Goal: Task Accomplishment & Management: Manage account settings

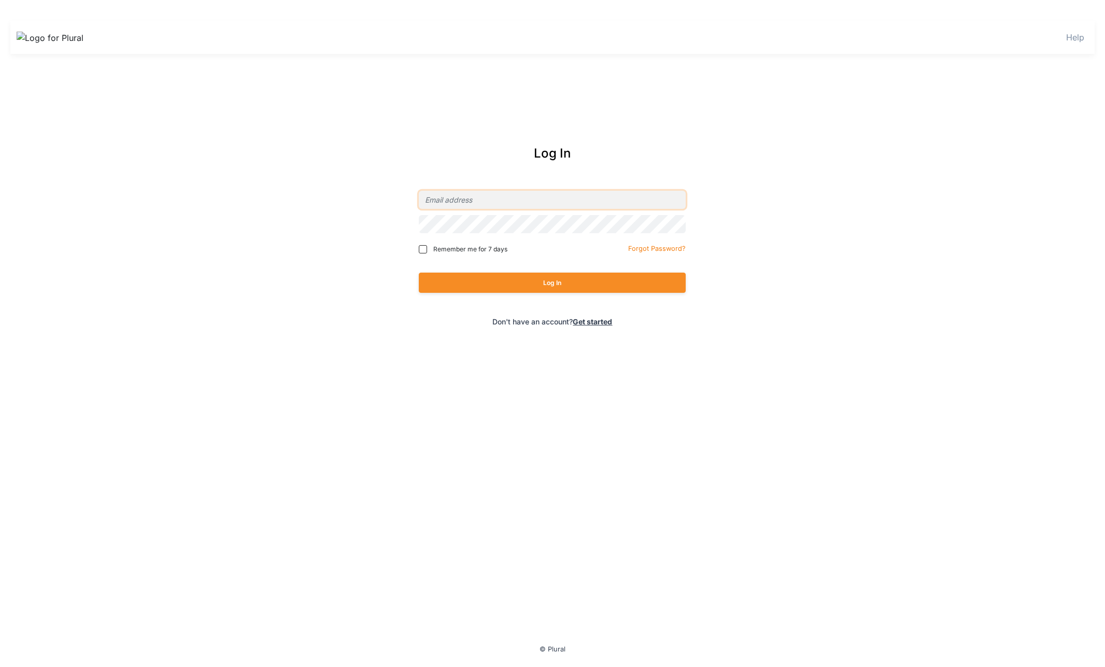
click at [516, 202] on input "email" at bounding box center [552, 200] width 267 height 18
type input "[PERSON_NAME][EMAIL_ADDRESS][DOMAIN_NAME]"
click at [419, 273] on button "Log In" at bounding box center [552, 283] width 267 height 20
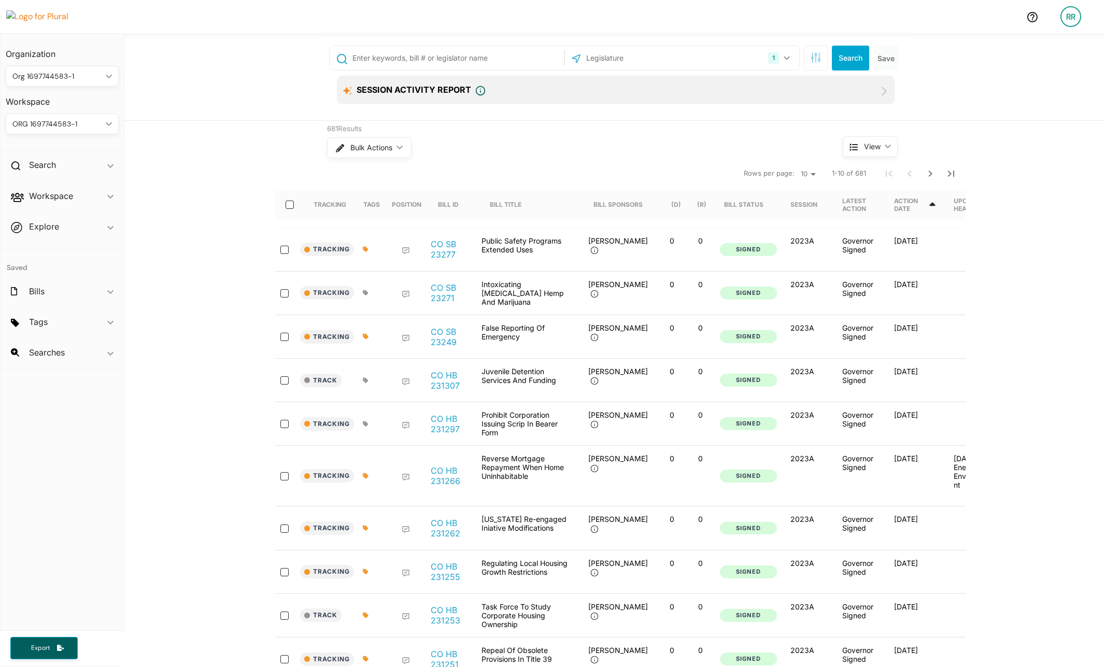
click at [501, 57] on input "text" at bounding box center [457, 58] width 210 height 20
type input "insurrection"
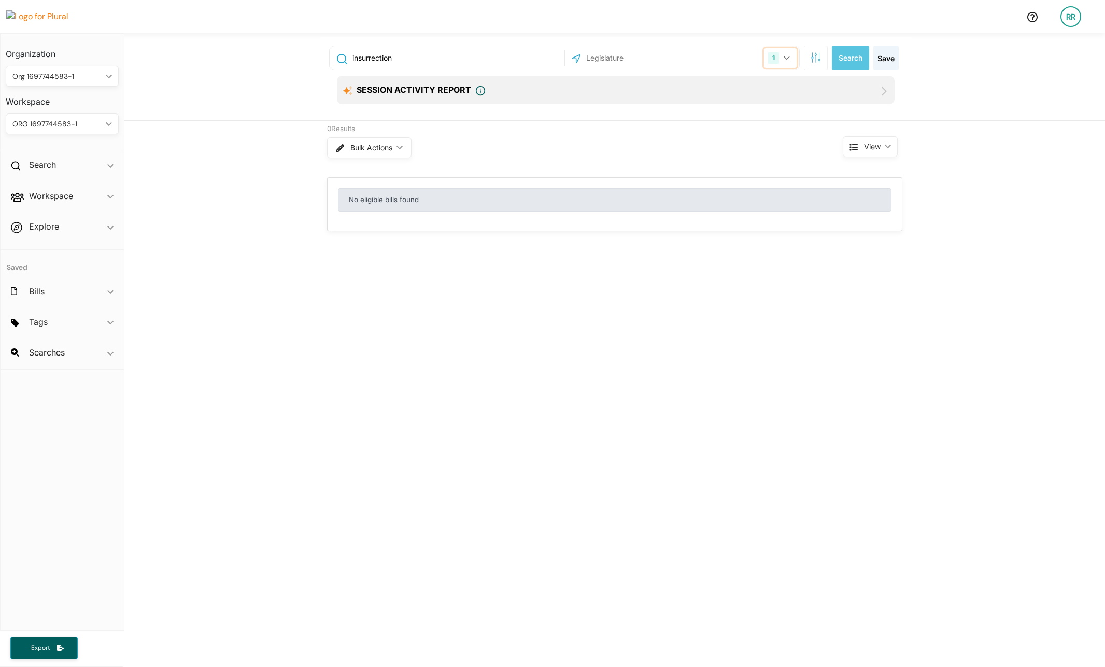
click at [788, 53] on button "1" at bounding box center [780, 58] width 33 height 20
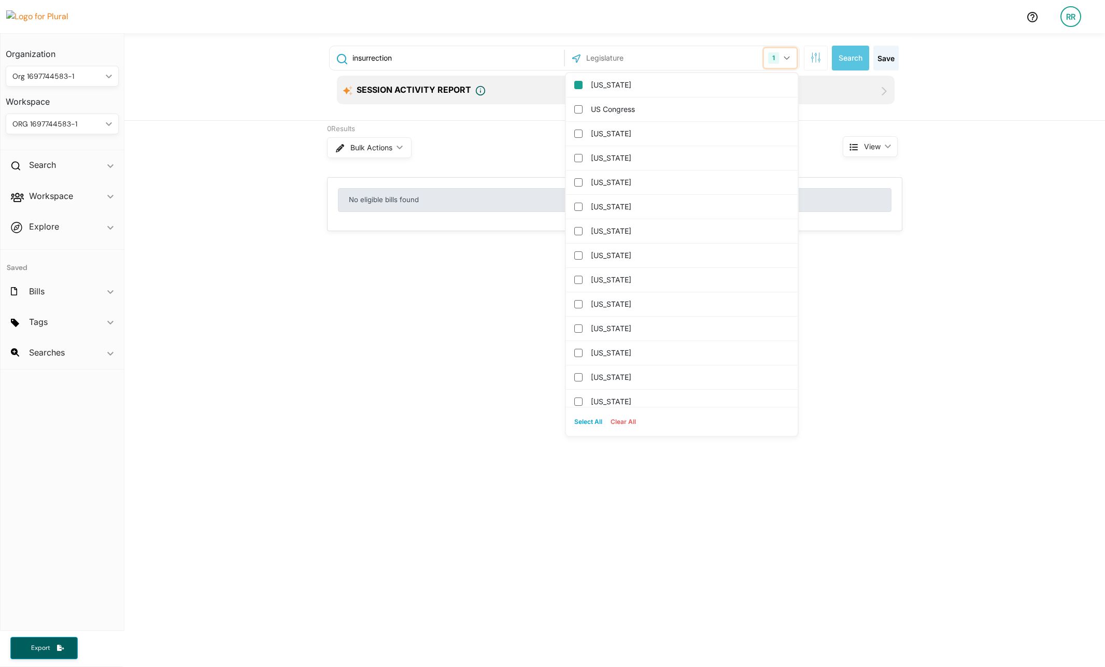
click at [789, 65] on button "1" at bounding box center [780, 58] width 33 height 20
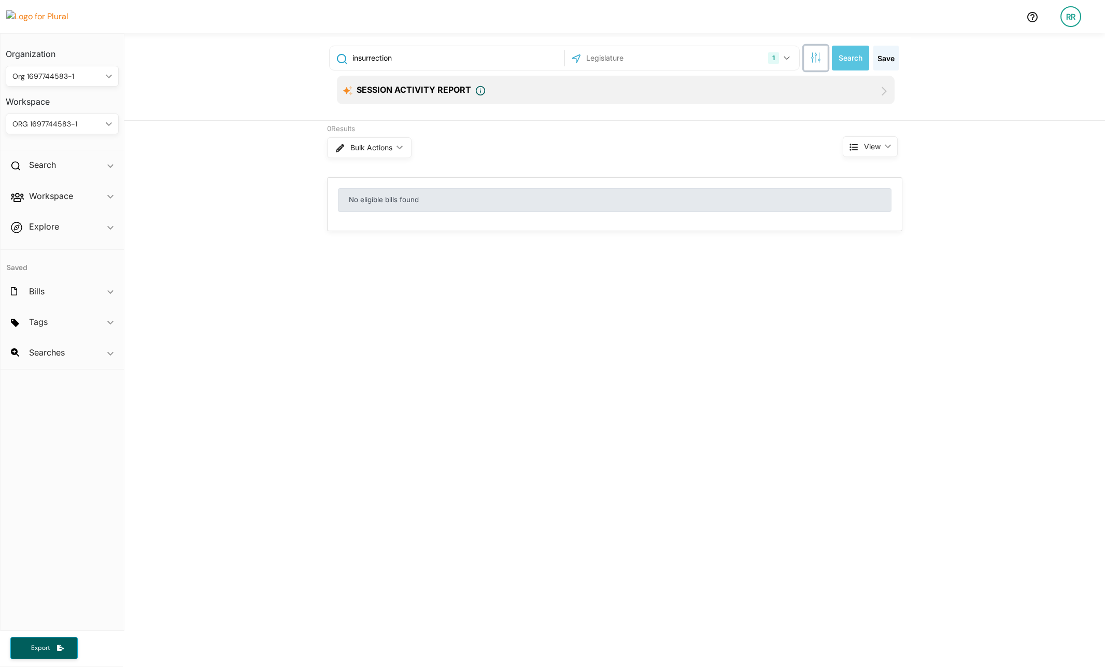
click at [813, 57] on icon "button" at bounding box center [813, 54] width 1 height 5
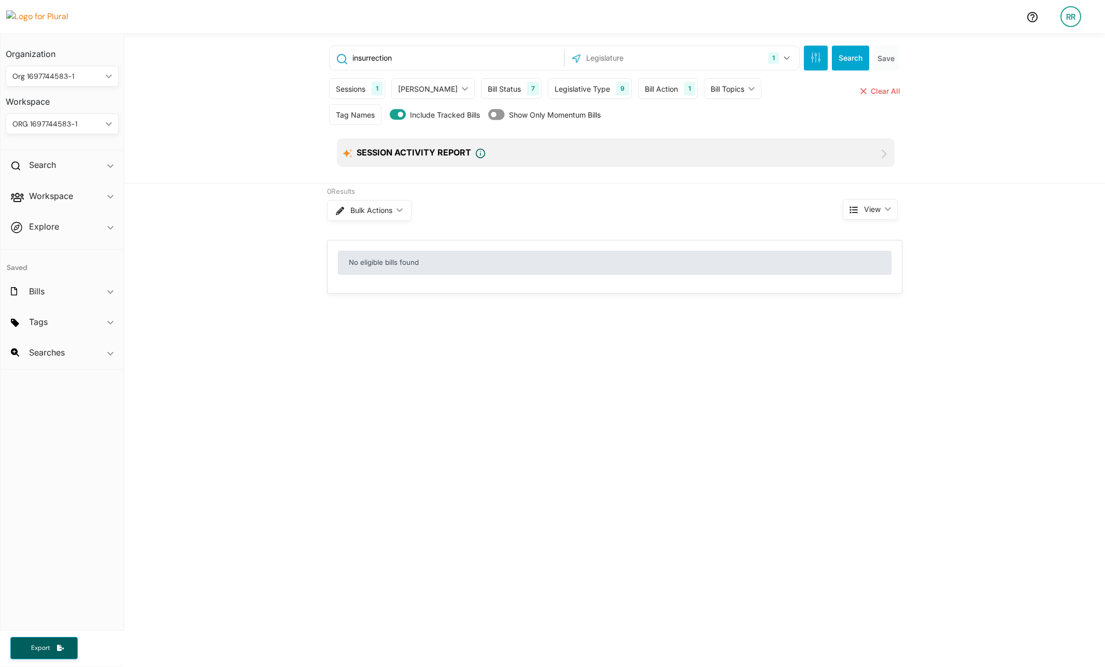
click at [373, 84] on div "1" at bounding box center [377, 88] width 11 height 13
click at [340, 133] on input "2025A" at bounding box center [343, 137] width 8 height 8
checkbox input "true"
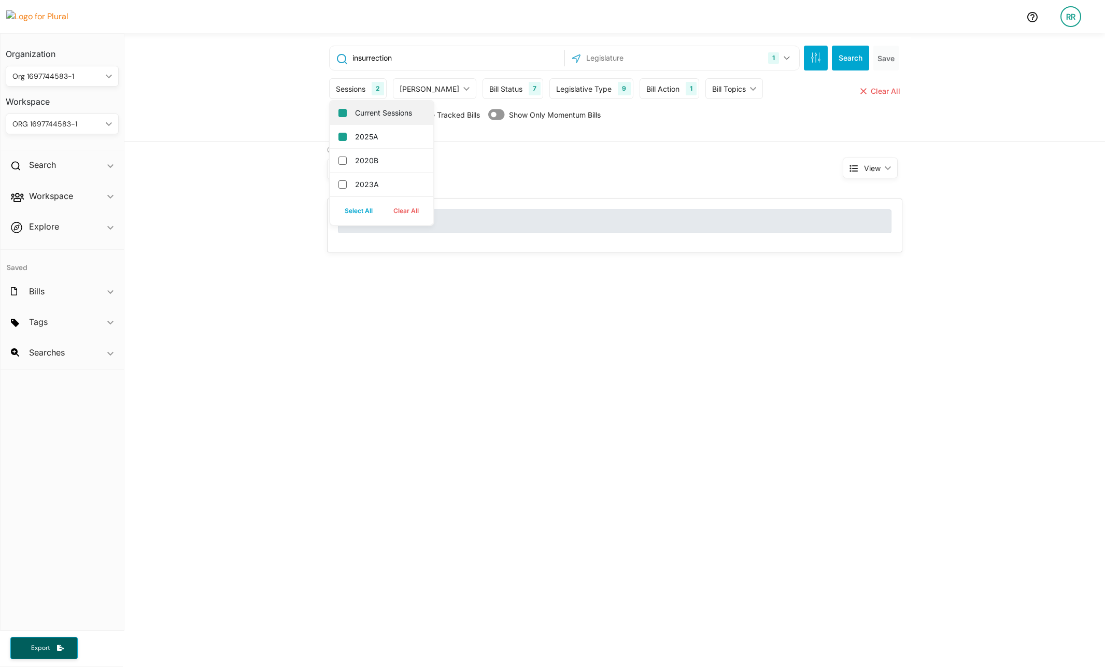
click at [339, 113] on input "Current Sessions" at bounding box center [343, 113] width 8 height 8
checkbox input "false"
click at [836, 59] on button "Search" at bounding box center [850, 58] width 37 height 25
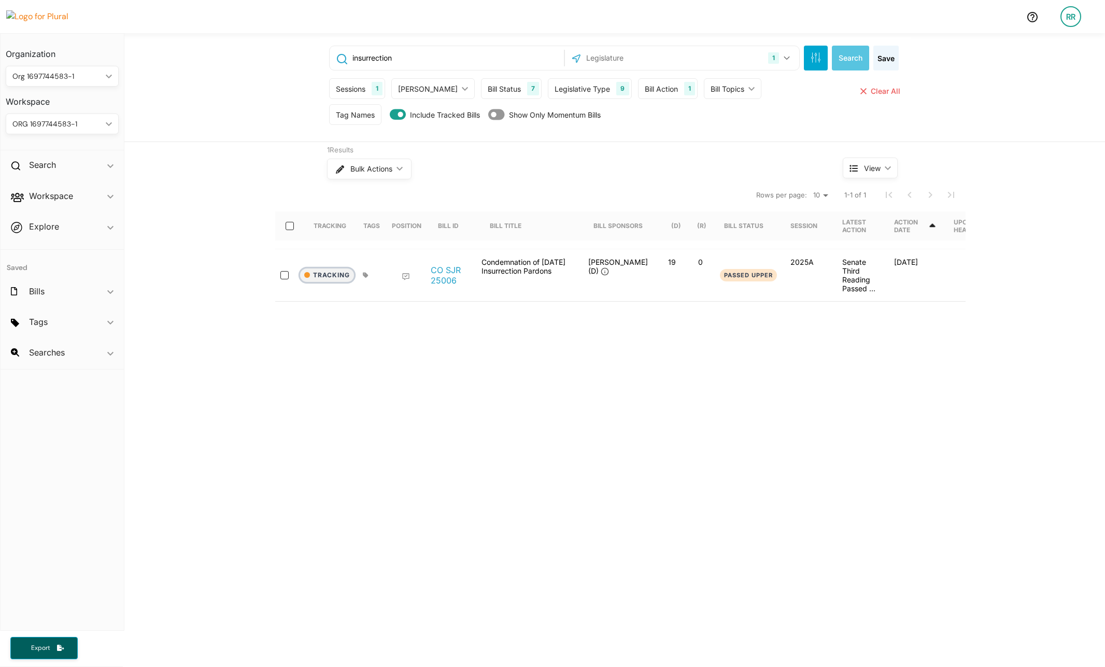
click at [326, 272] on button "Tracking" at bounding box center [327, 275] width 54 height 13
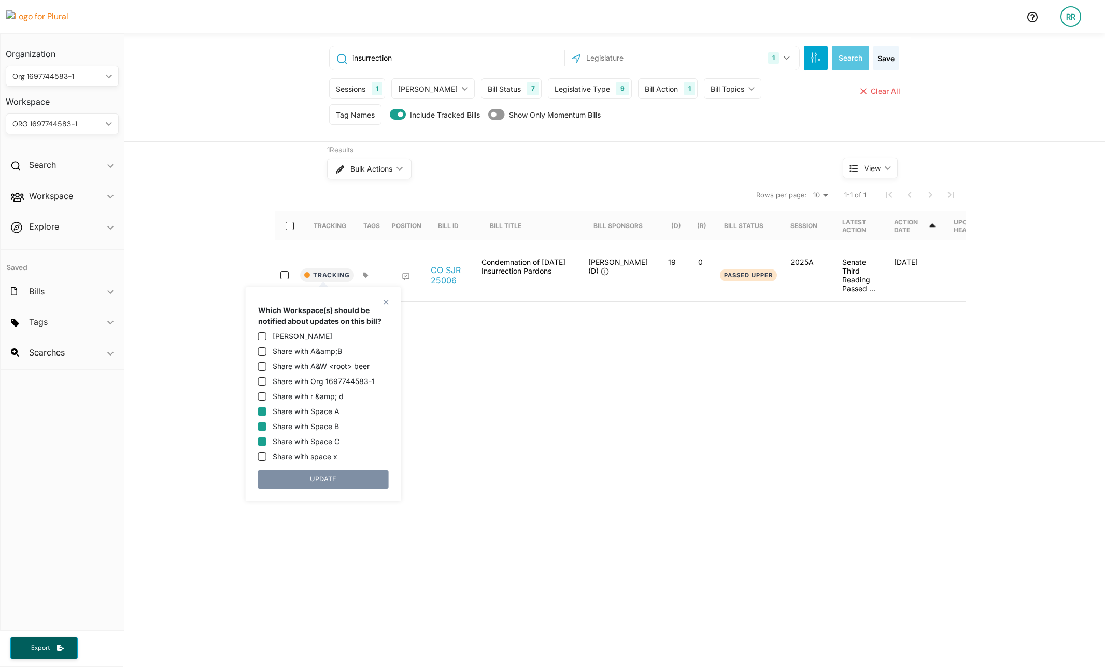
click at [261, 411] on input "Share with Space A" at bounding box center [262, 412] width 8 height 8
checkbox input "false"
click at [295, 478] on button "UPDATE" at bounding box center [323, 479] width 131 height 19
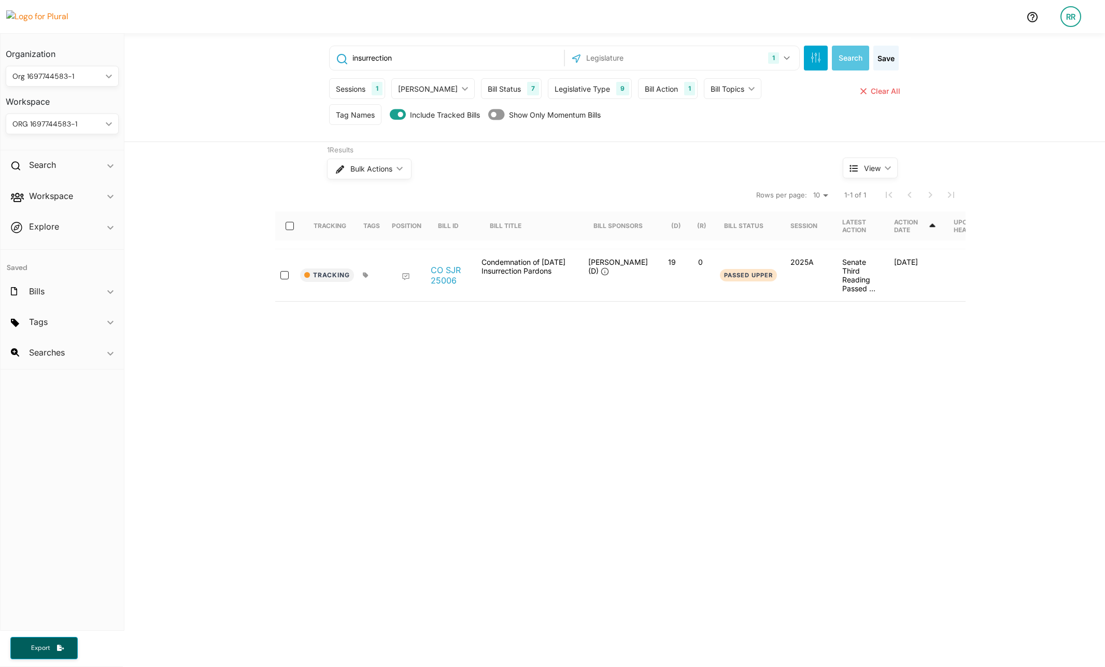
click at [51, 19] on img at bounding box center [42, 16] width 73 height 12
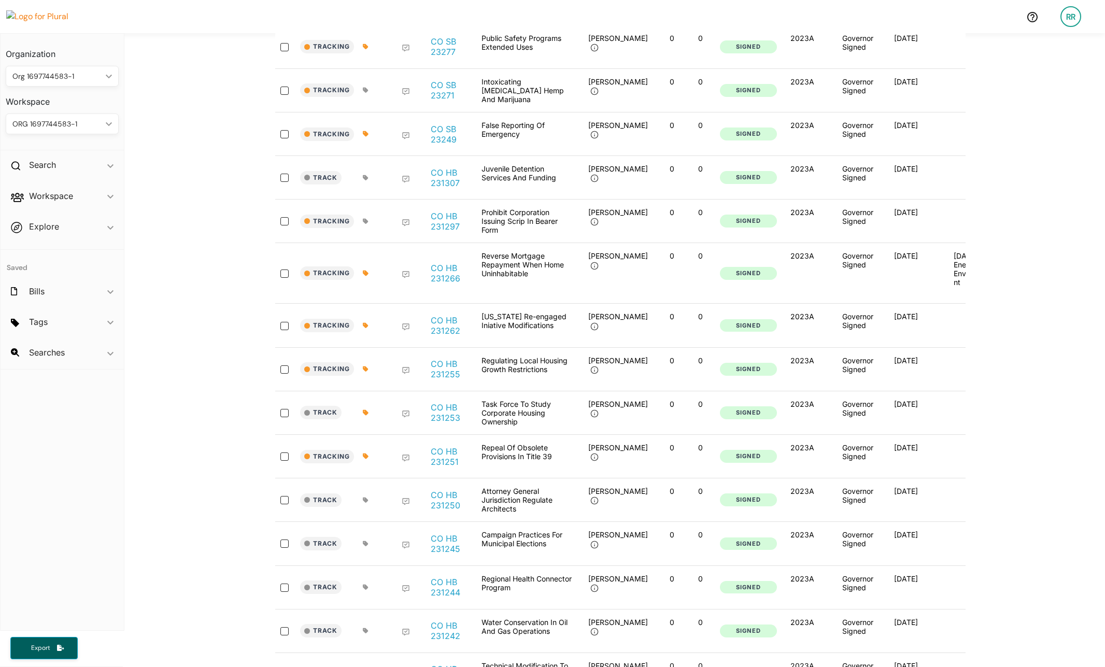
scroll to position [715, 0]
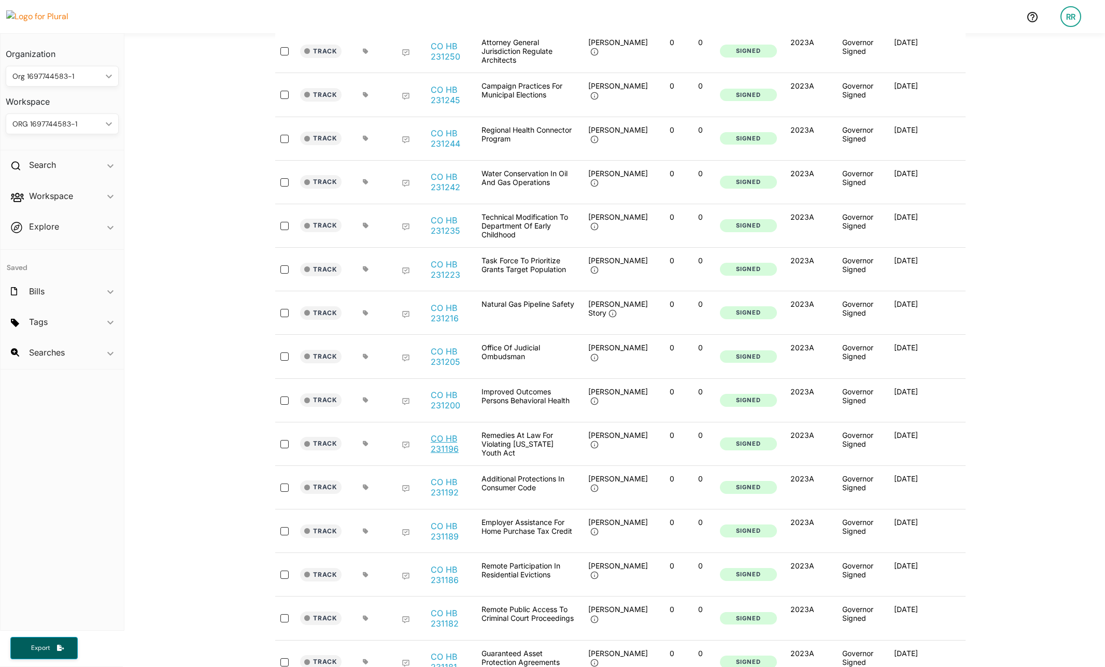
click at [454, 433] on link "CO HB 231196" at bounding box center [450, 443] width 39 height 21
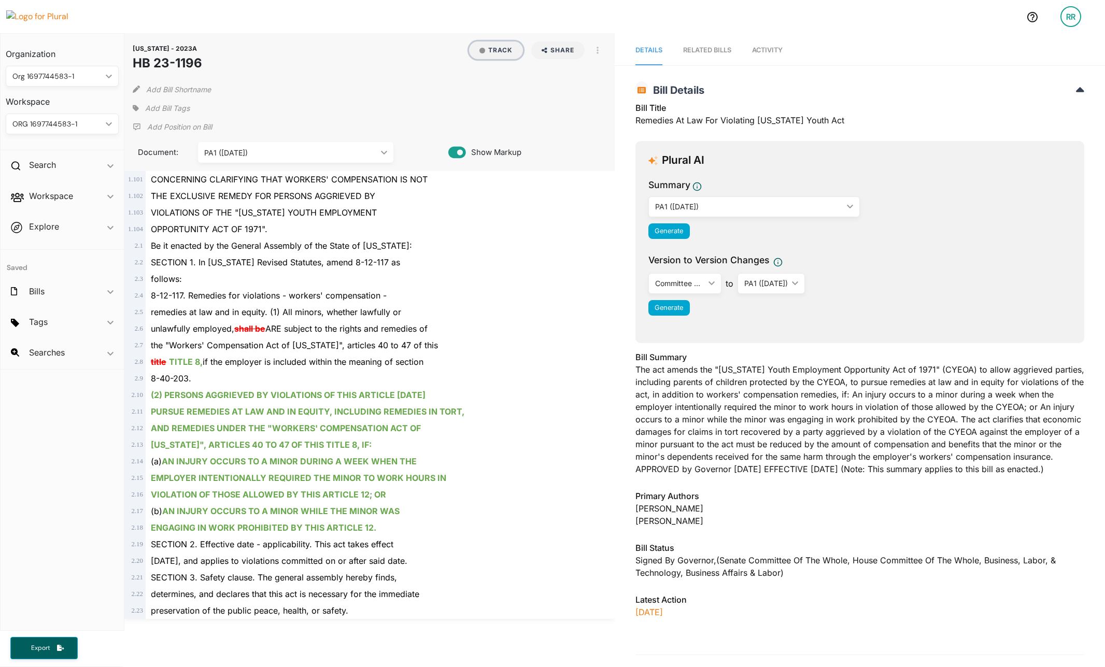
click at [491, 54] on button "Track" at bounding box center [496, 50] width 54 height 18
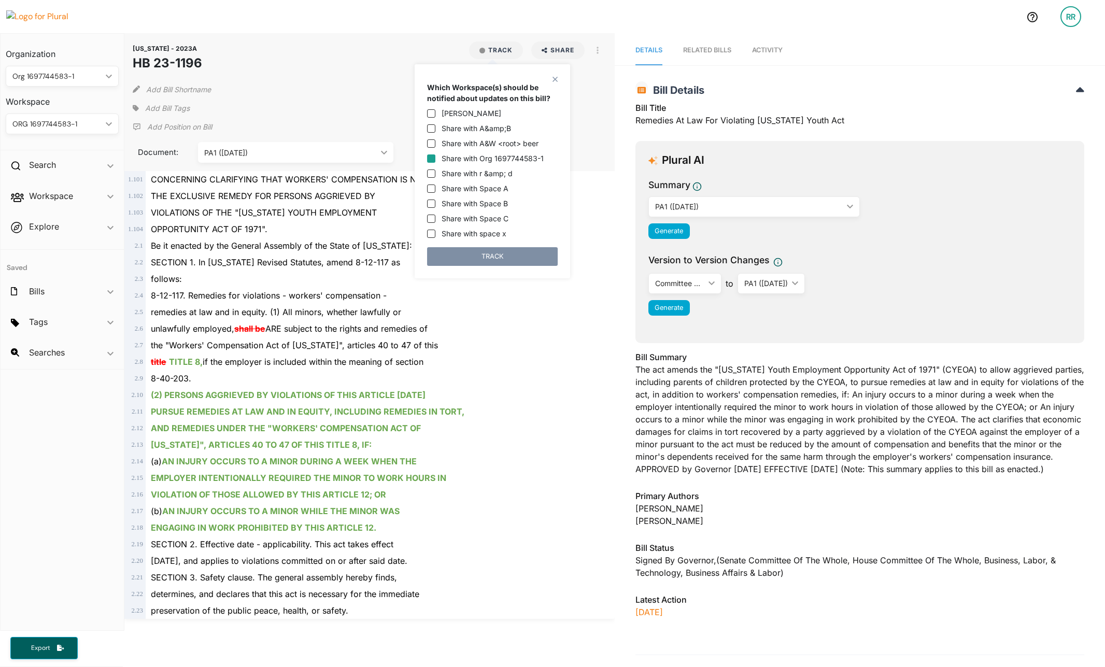
click at [432, 158] on input "Share with Org 1697744583-1" at bounding box center [431, 159] width 8 height 8
checkbox input "false"
click at [430, 130] on input "Share with A&amp;B" at bounding box center [431, 128] width 8 height 8
checkbox input "true"
click at [432, 142] on input "Share with A&W <root> beer" at bounding box center [431, 143] width 8 height 8
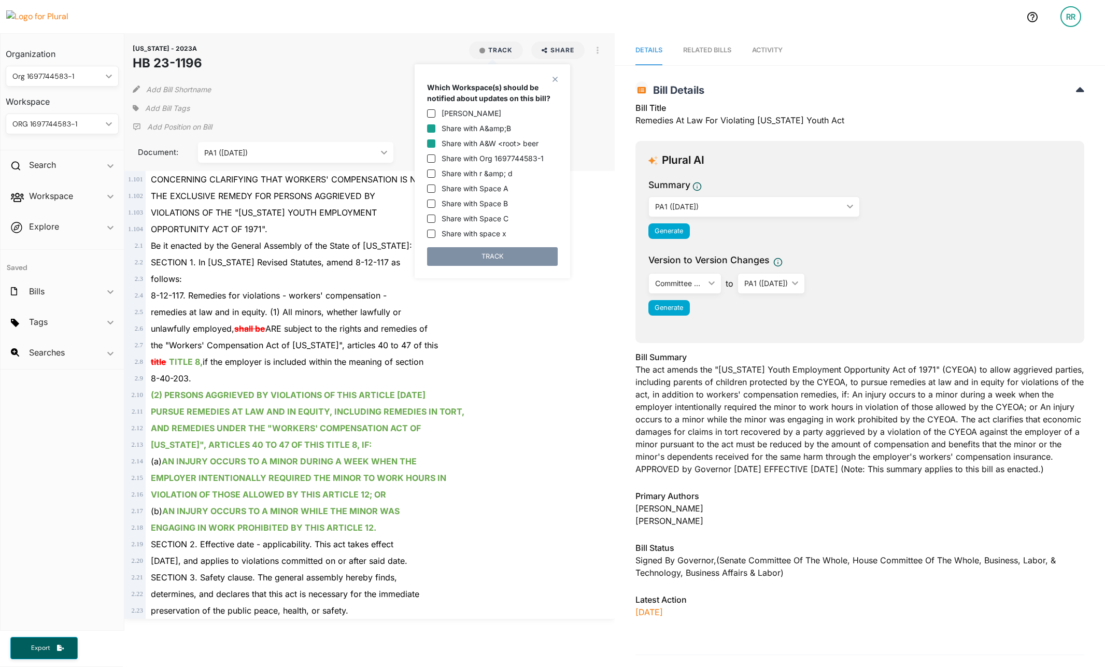
checkbox input "true"
click at [432, 158] on input "Share with Org 1697744583-1" at bounding box center [431, 159] width 8 height 8
checkbox input "true"
click at [431, 110] on input "[PERSON_NAME]" at bounding box center [431, 113] width 8 height 8
checkbox input "true"
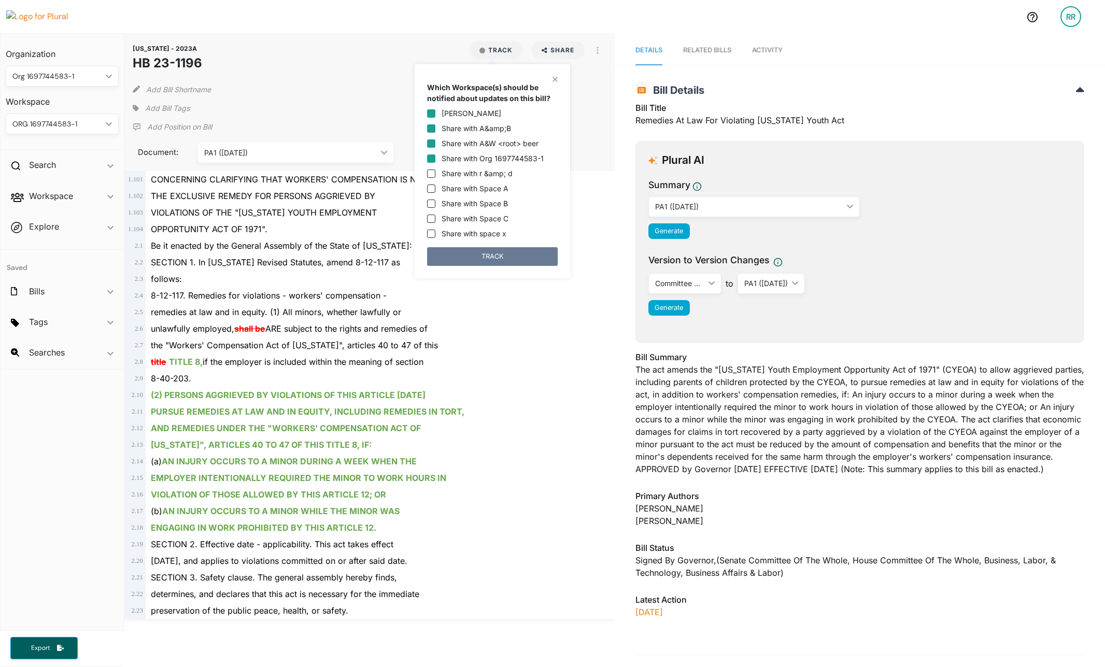
click at [475, 253] on button "TRACK" at bounding box center [492, 256] width 131 height 19
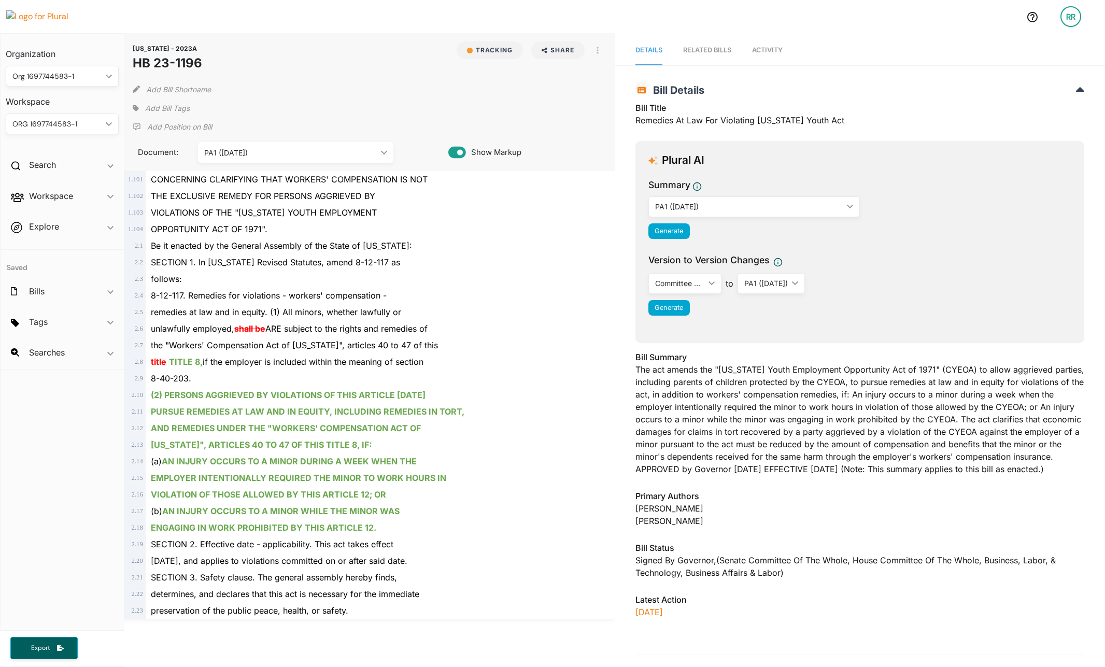
click at [345, 87] on div "Add Bill Shortname" at bounding box center [370, 87] width 474 height 21
drag, startPoint x: 313, startPoint y: 253, endPoint x: 356, endPoint y: 342, distance: 98.8
click at [342, 330] on div "1 . 101 CONCERNING CLARIFYING THAT WORKERS' COMPENSATION IS NOT 1 . 102 THE EXC…" at bounding box center [370, 395] width 482 height 448
click at [398, 327] on span "unlawfully employed, shall be ARE subject to the rights and remedies of" at bounding box center [289, 329] width 277 height 10
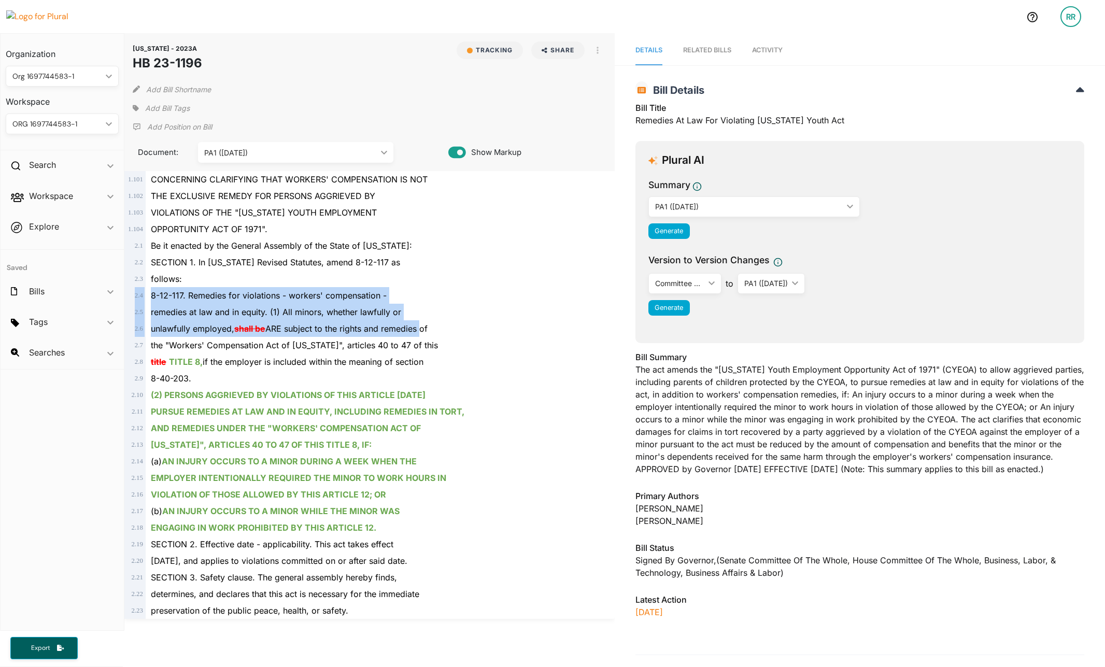
drag, startPoint x: 398, startPoint y: 327, endPoint x: 403, endPoint y: 255, distance: 72.2
click at [400, 265] on div "1 . 101 CONCERNING CLARIFYING THAT WORKERS' COMPENSATION IS NOT 1 . 102 THE EXC…" at bounding box center [370, 395] width 482 height 448
click at [403, 255] on div "SECTION 1. In [US_STATE] Revised Statutes, amend 8-12-117 as" at bounding box center [374, 262] width 457 height 17
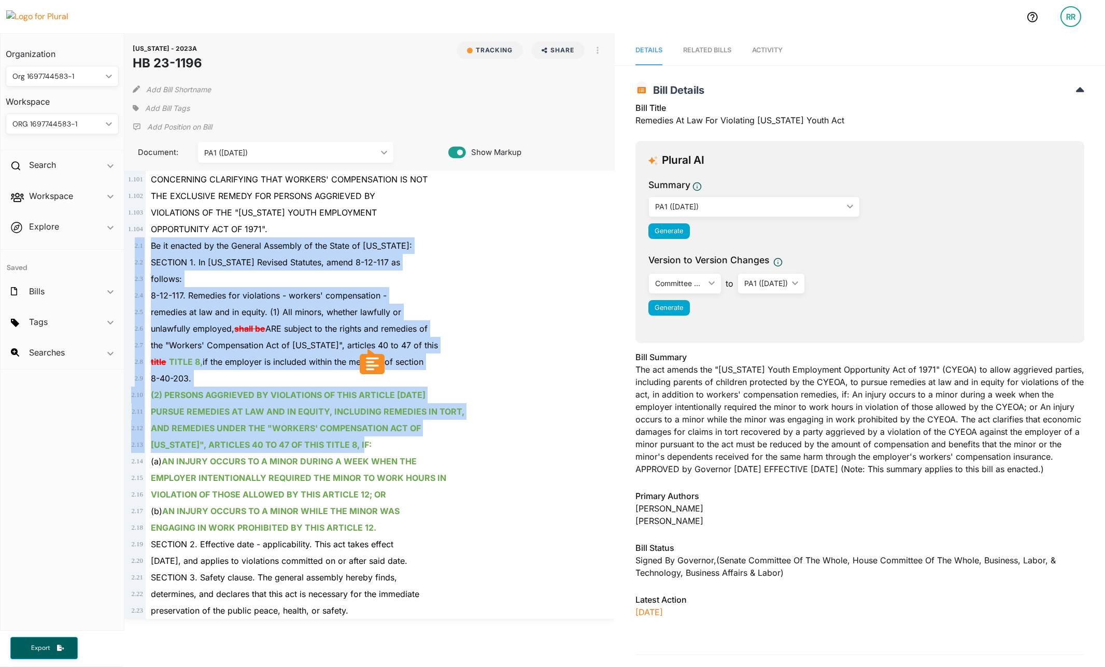
drag, startPoint x: 403, startPoint y: 231, endPoint x: 452, endPoint y: 446, distance: 221.0
click at [451, 445] on div "1 . 101 CONCERNING CLARIFYING THAT WORKERS' COMPENSATION IS NOT 1 . 102 THE EXC…" at bounding box center [370, 395] width 482 height 448
click at [452, 450] on div "[US_STATE]", ARTICLES 40 TO 47 OF THIS TITLE 8, IF:" at bounding box center [374, 445] width 457 height 17
